Goal: Information Seeking & Learning: Learn about a topic

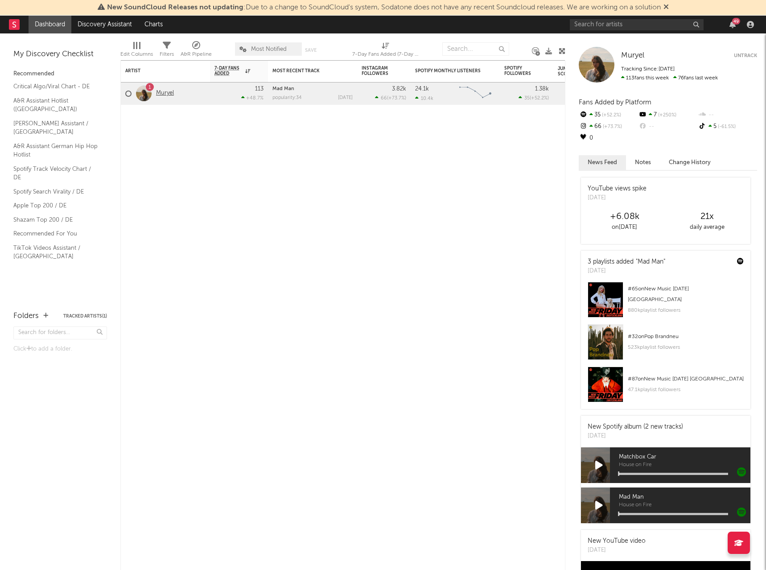
click at [166, 96] on link "Muryel" at bounding box center [165, 94] width 18 height 8
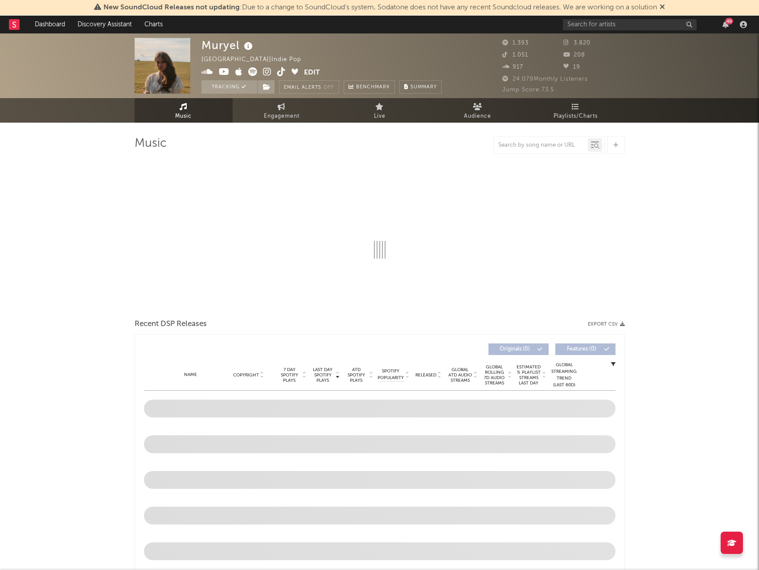
select select "1w"
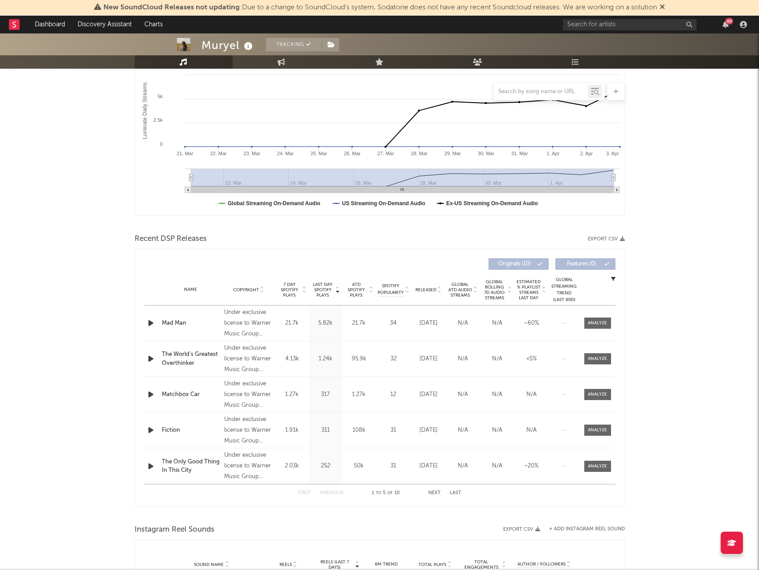
scroll to position [178, 0]
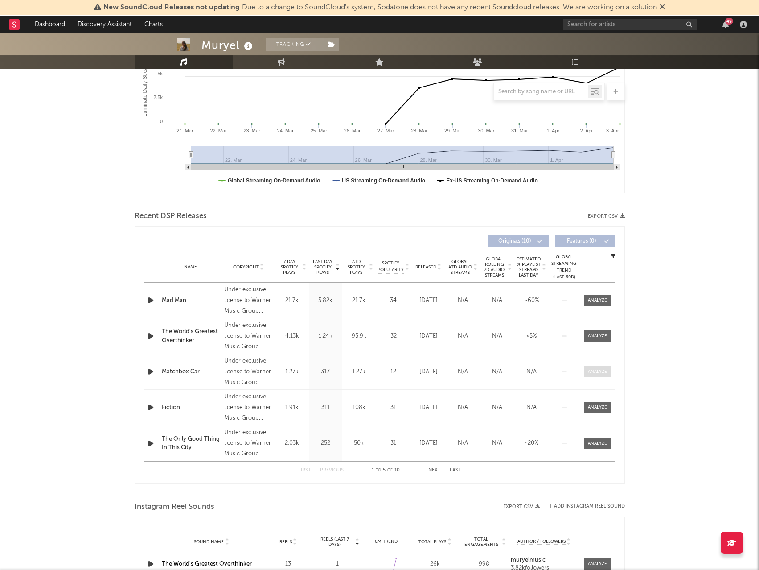
click at [597, 371] on div at bounding box center [597, 371] width 19 height 7
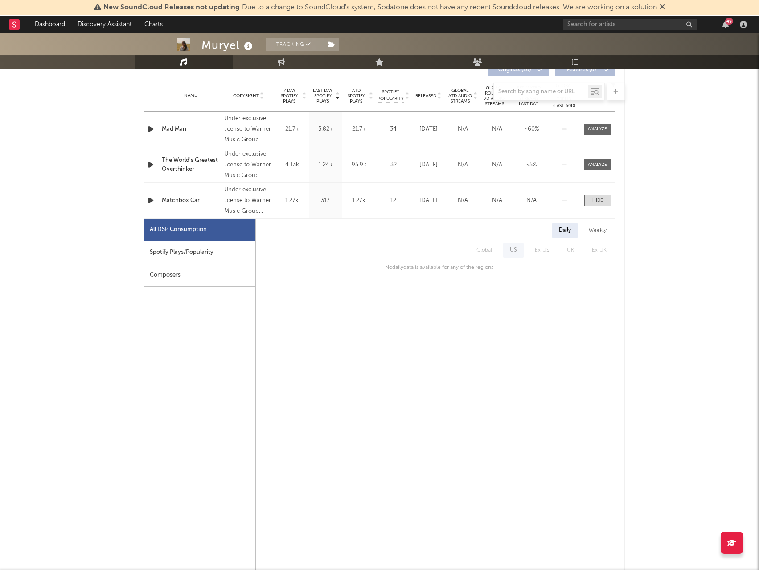
scroll to position [357, 0]
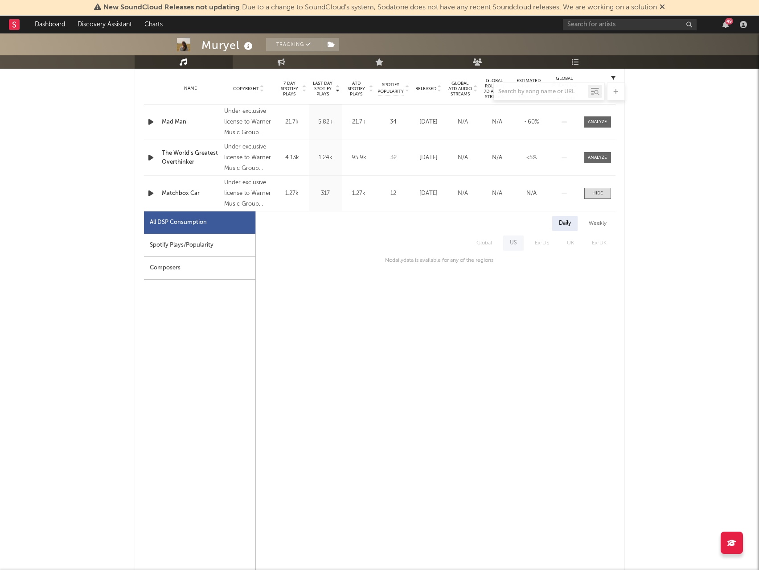
click at [182, 247] on div "Spotify Plays/Popularity" at bounding box center [199, 245] width 111 height 23
select select "1w"
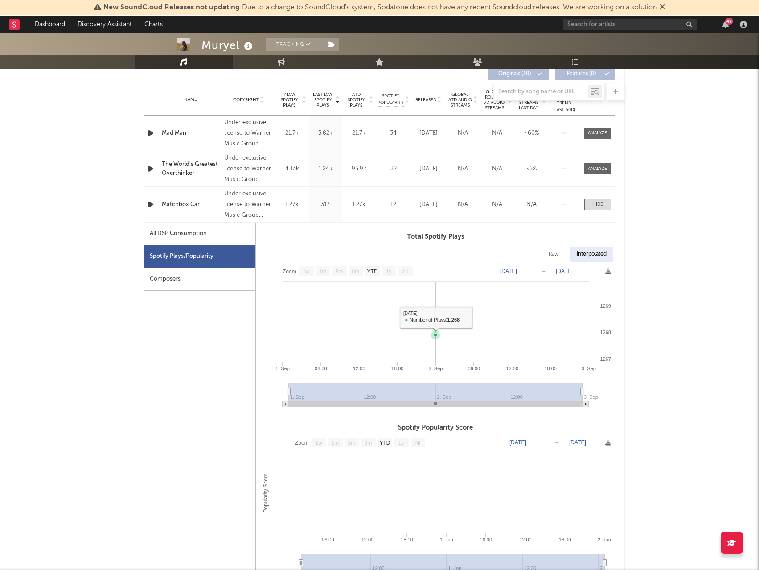
scroll to position [268, 0]
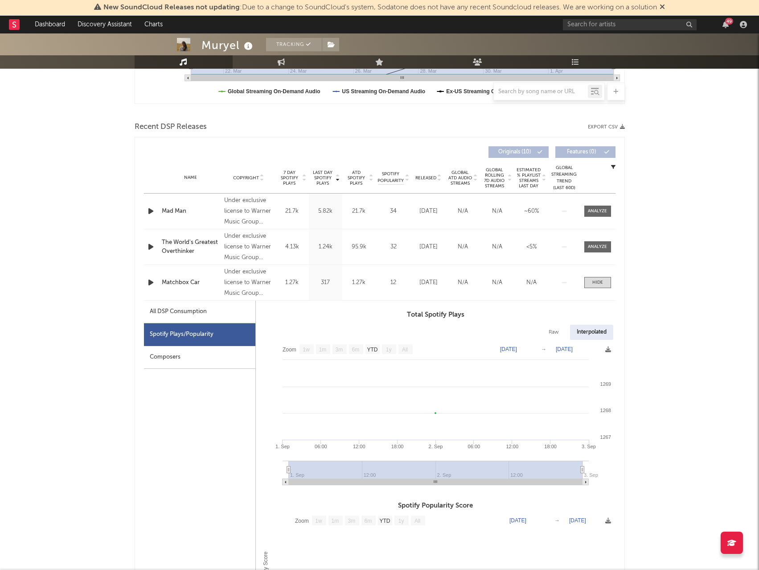
click at [184, 280] on div "Matchbox Car" at bounding box center [191, 282] width 58 height 9
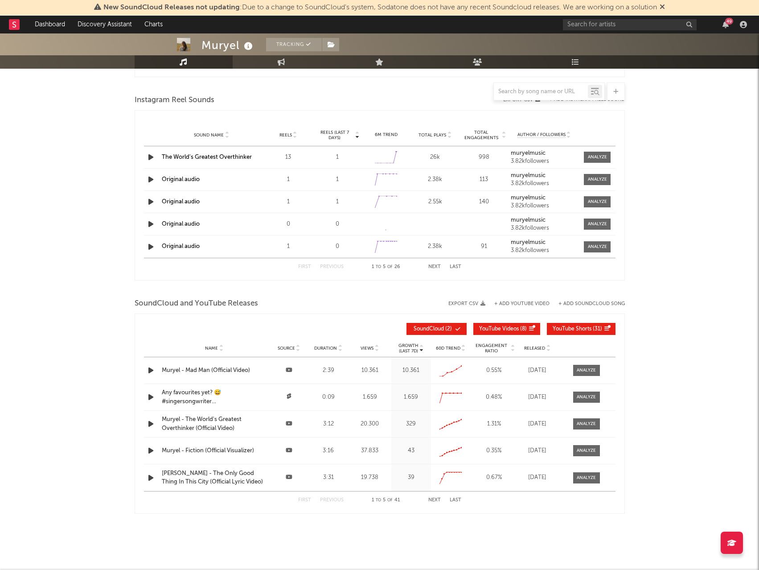
scroll to position [1019, 0]
